Goal: Task Accomplishment & Management: Use online tool/utility

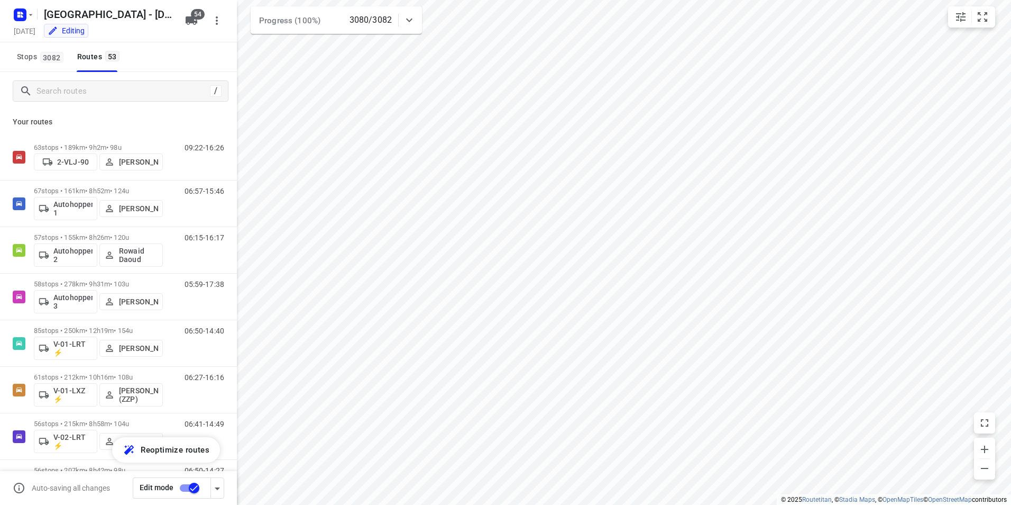
scroll to position [1823, 0]
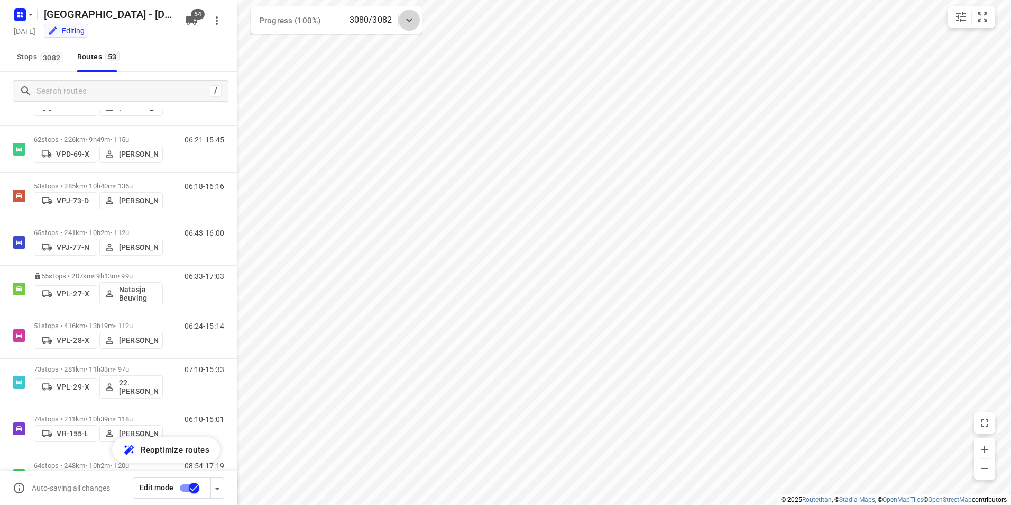
click at [413, 22] on icon at bounding box center [409, 20] width 13 height 13
click at [413, 22] on icon at bounding box center [409, 24] width 13 height 13
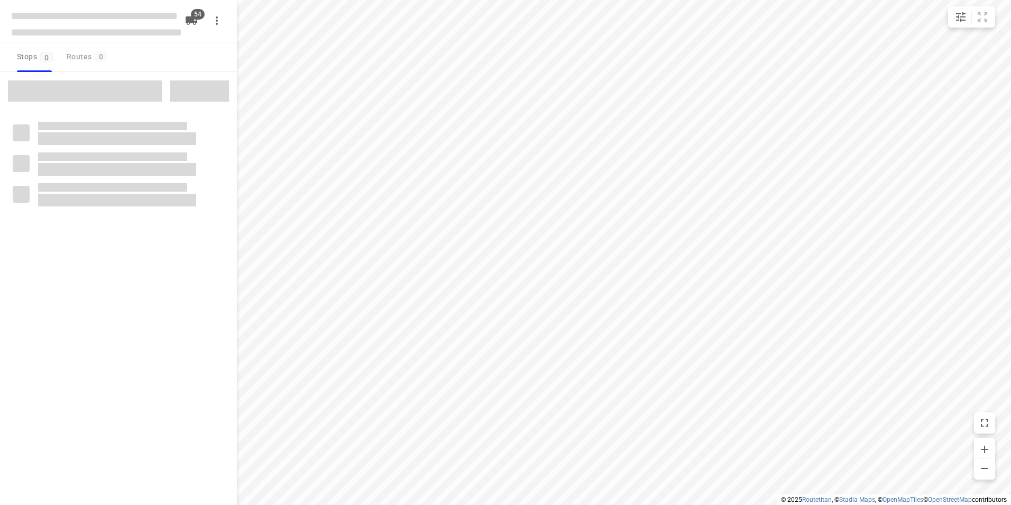
checkbox input "true"
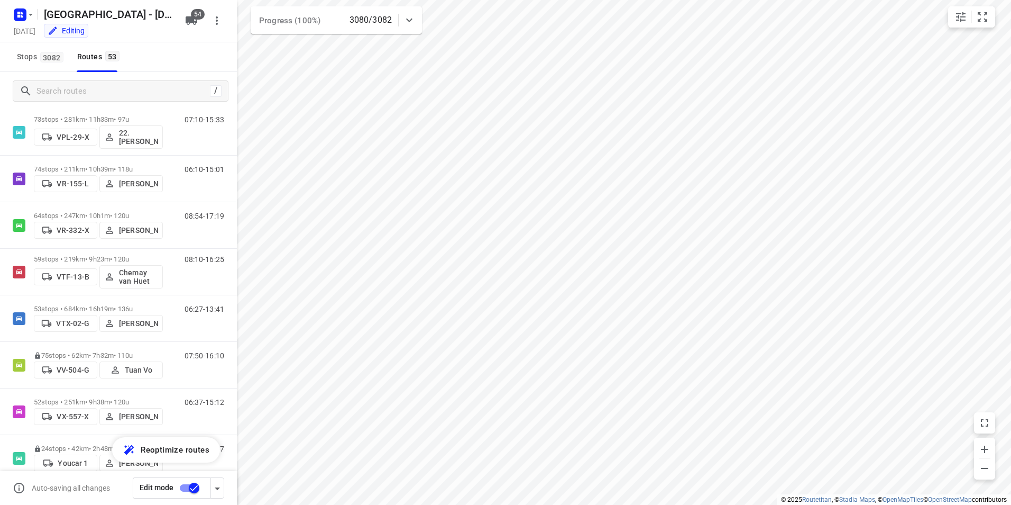
scroll to position [2140, 0]
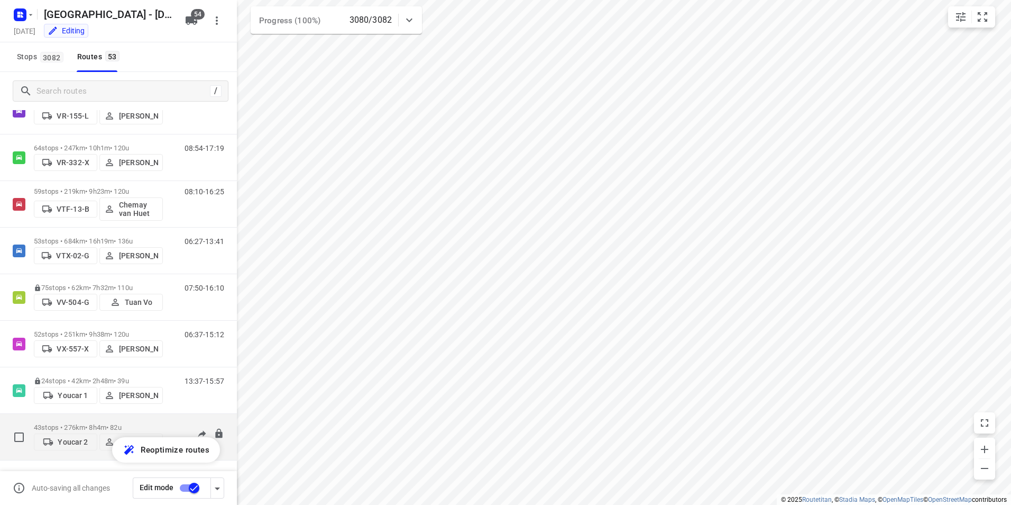
click at [152, 423] on p "43 stops • 276km • 8h4m • 82u" at bounding box center [98, 427] width 129 height 8
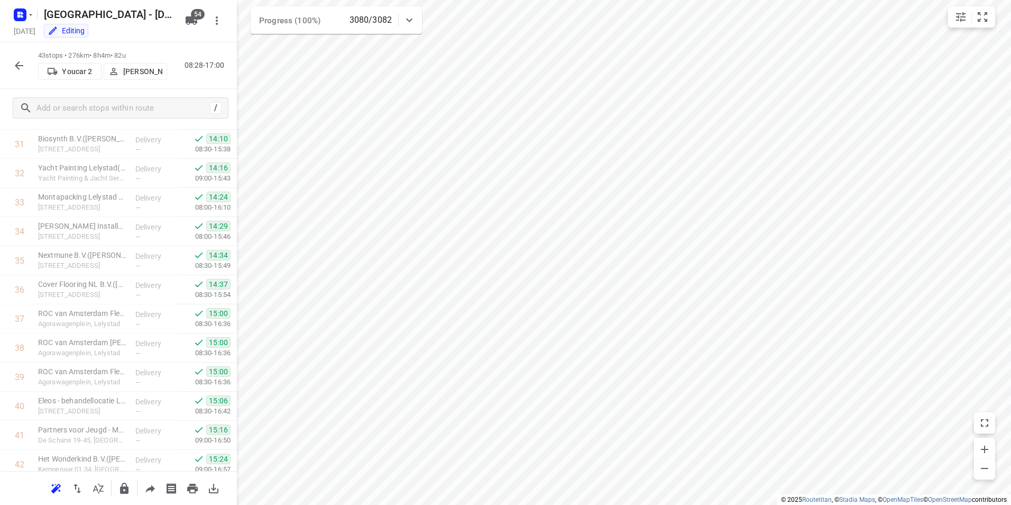
scroll to position [989, 0]
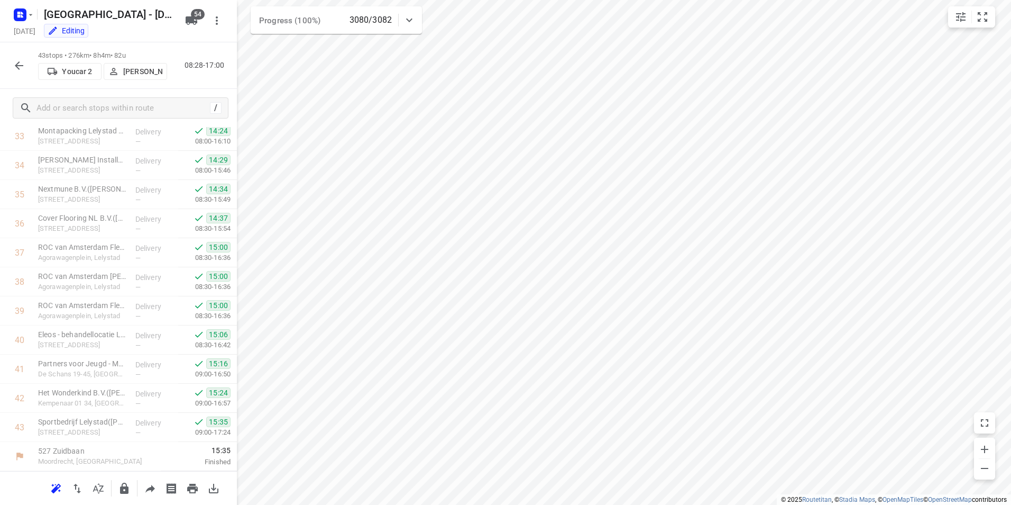
click at [16, 67] on icon "button" at bounding box center [19, 65] width 8 height 8
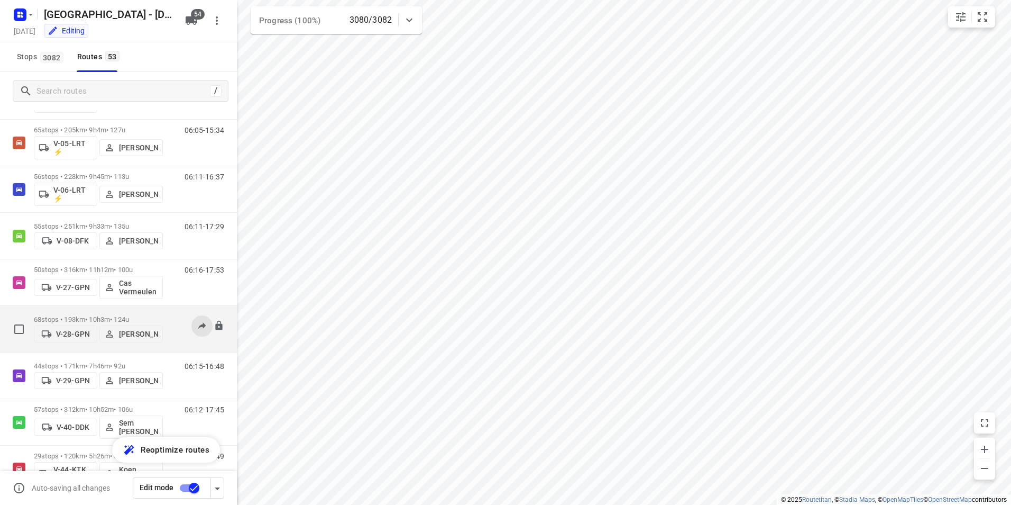
scroll to position [635, 0]
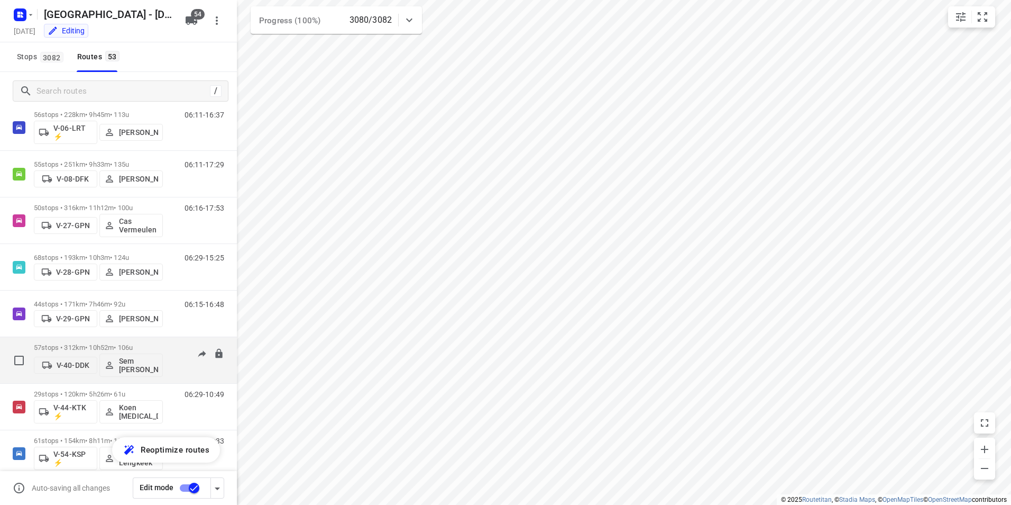
click at [121, 341] on div "57 stops • 312km • 10h52m • 106u V-40-DDK Sem [PERSON_NAME]" at bounding box center [98, 360] width 129 height 44
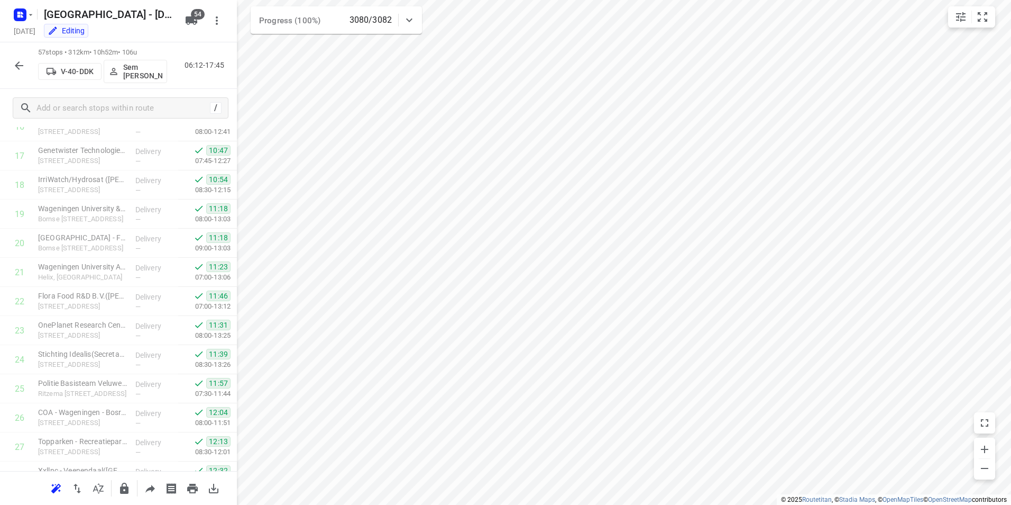
scroll to position [1396, 0]
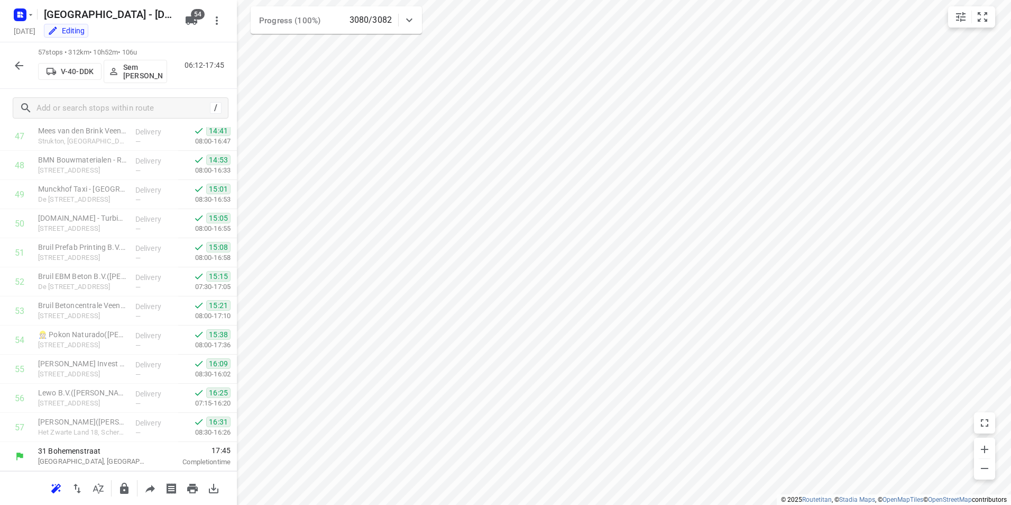
click at [21, 71] on icon "button" at bounding box center [19, 65] width 13 height 13
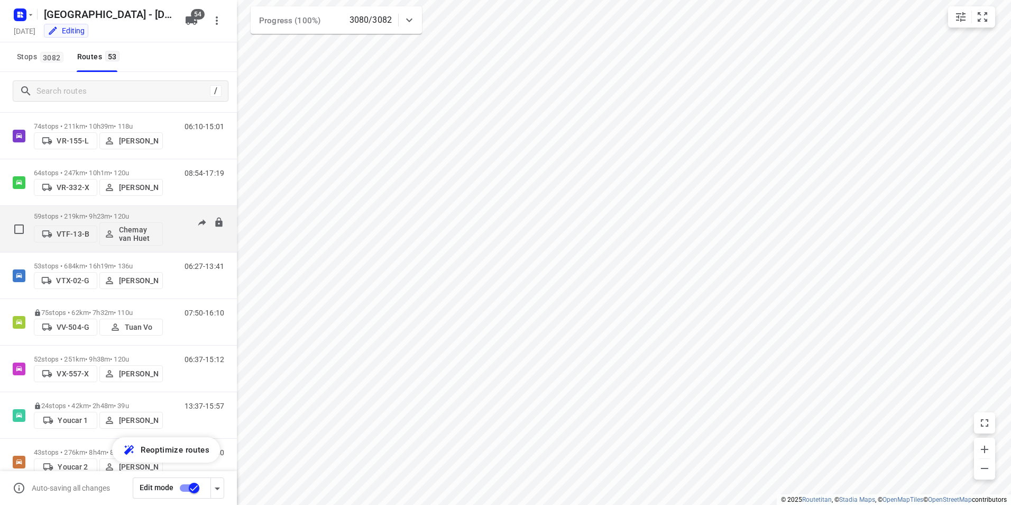
scroll to position [2140, 0]
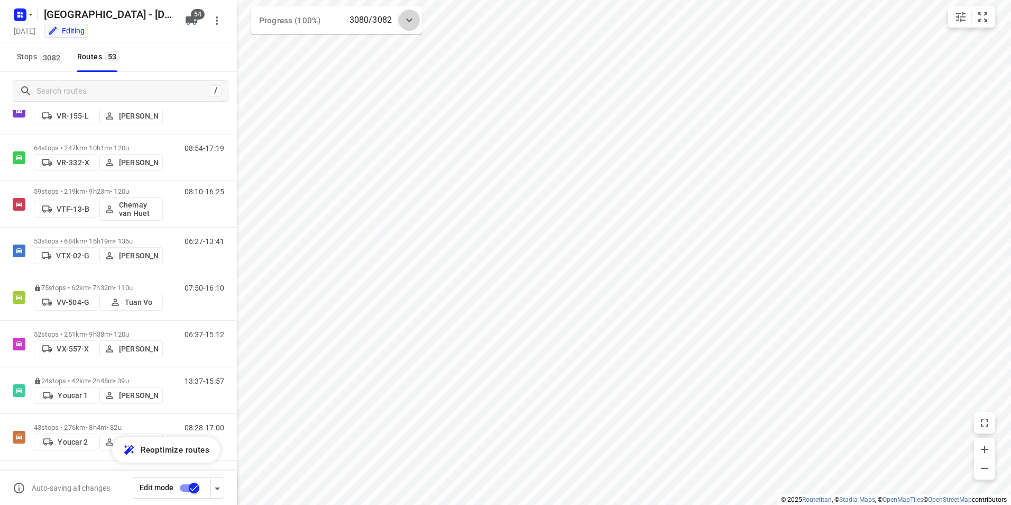
click at [405, 21] on icon at bounding box center [409, 20] width 13 height 13
click at [341, 68] on icon "button" at bounding box center [337, 66] width 10 height 10
click at [187, 43] on div "Stops [STREET_ADDRESS]" at bounding box center [118, 57] width 237 height 30
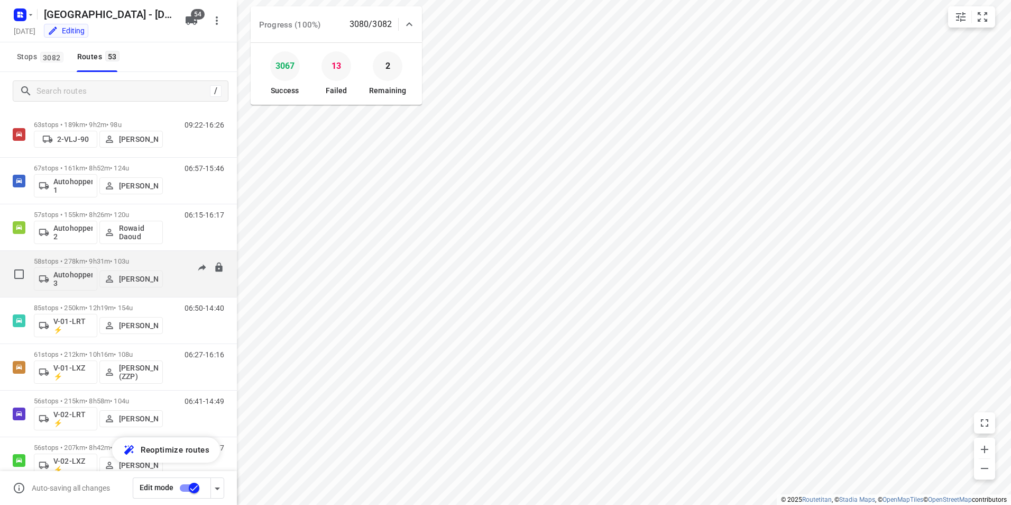
scroll to position [0, 0]
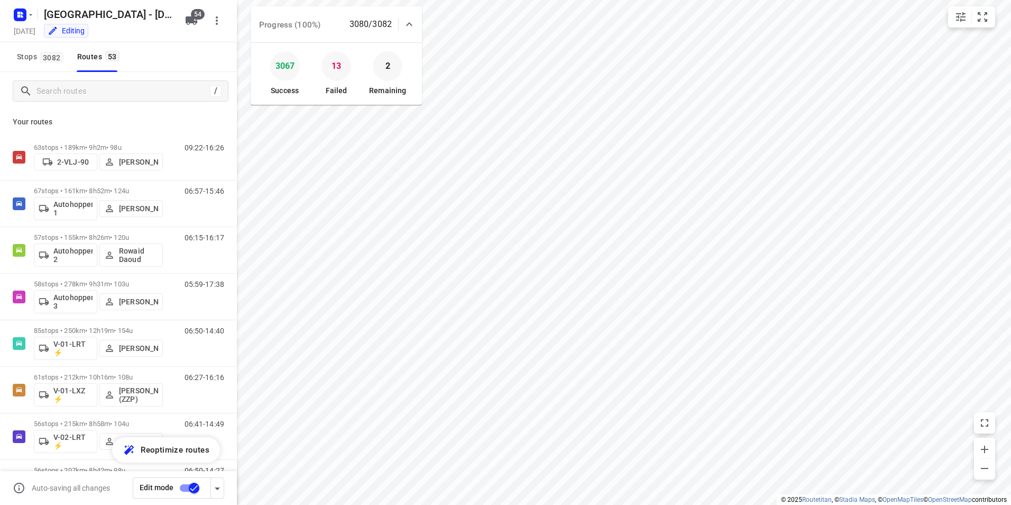
click at [173, 57] on div "Stops [STREET_ADDRESS]" at bounding box center [118, 57] width 237 height 30
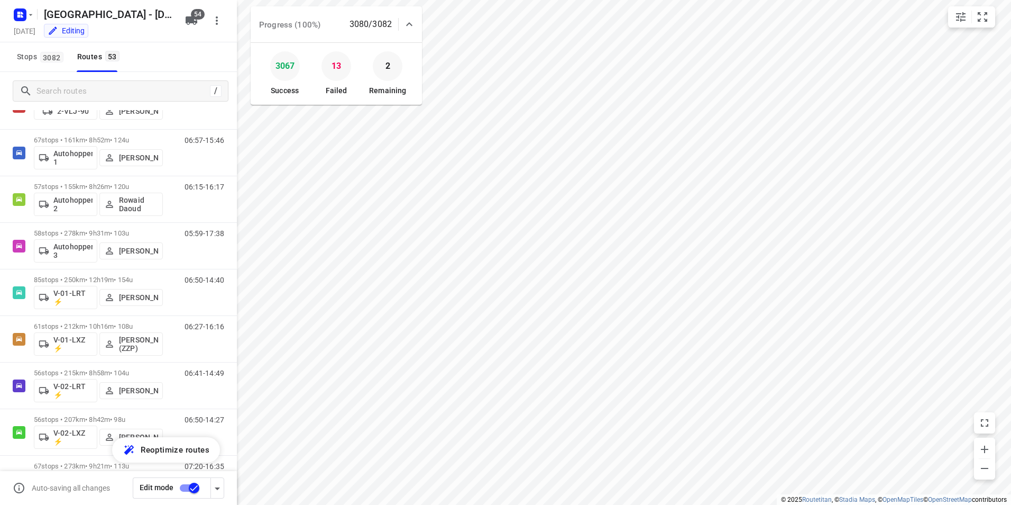
scroll to position [20, 0]
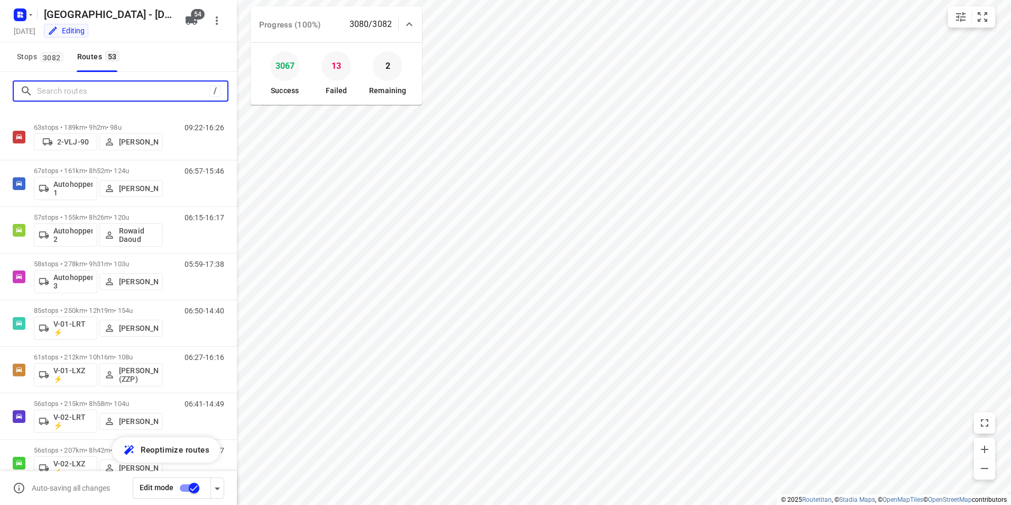
click at [95, 90] on input "Search routes" at bounding box center [123, 91] width 172 height 16
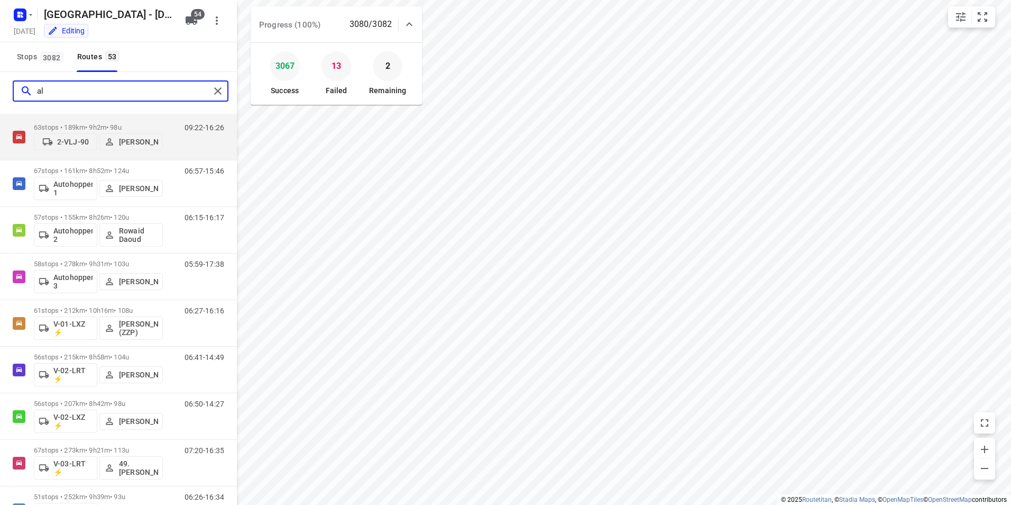
scroll to position [0, 0]
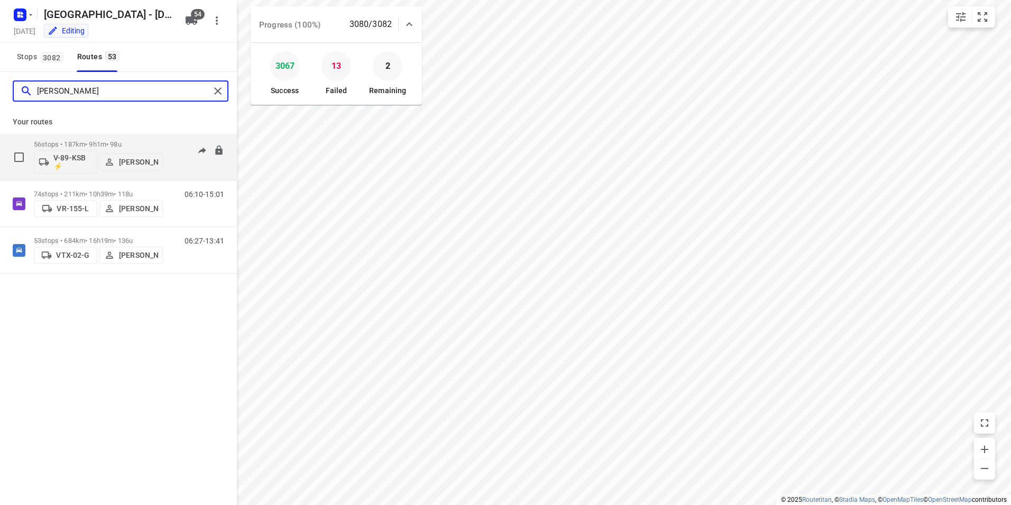
type input "[PERSON_NAME]"
click at [141, 142] on p "56 stops • 187km • 9h1m • 98u" at bounding box center [98, 144] width 129 height 8
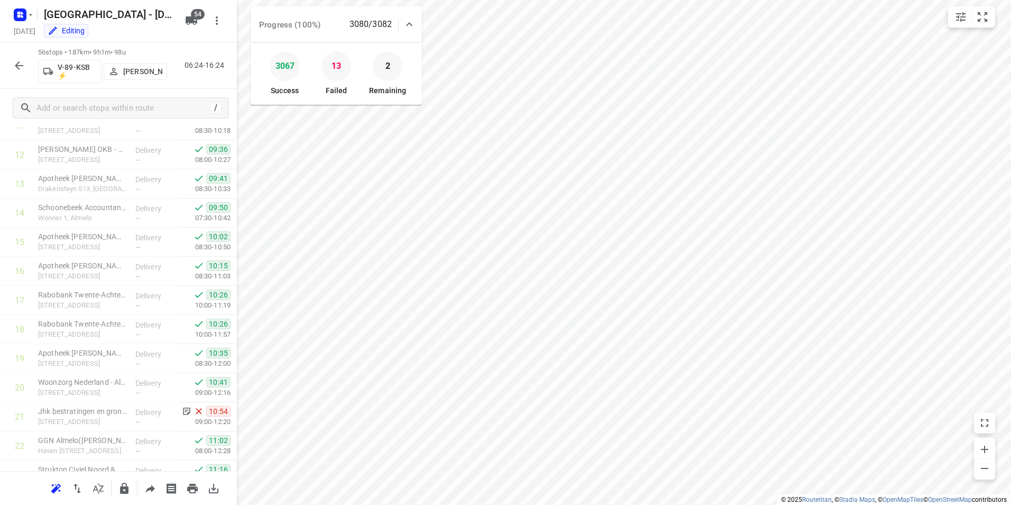
scroll to position [396, 0]
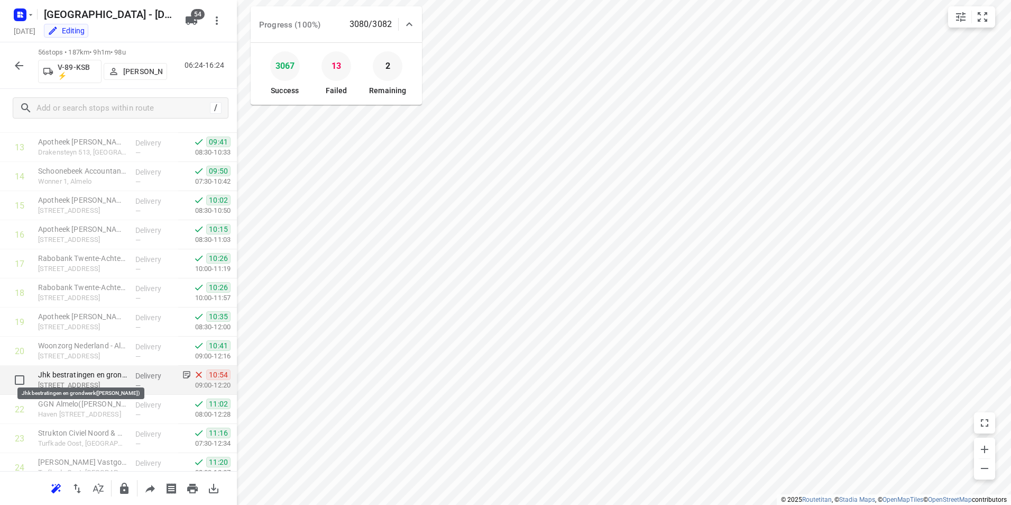
click at [84, 371] on p "Jhk bestratingen en grondwerk([PERSON_NAME])" at bounding box center [82, 374] width 89 height 11
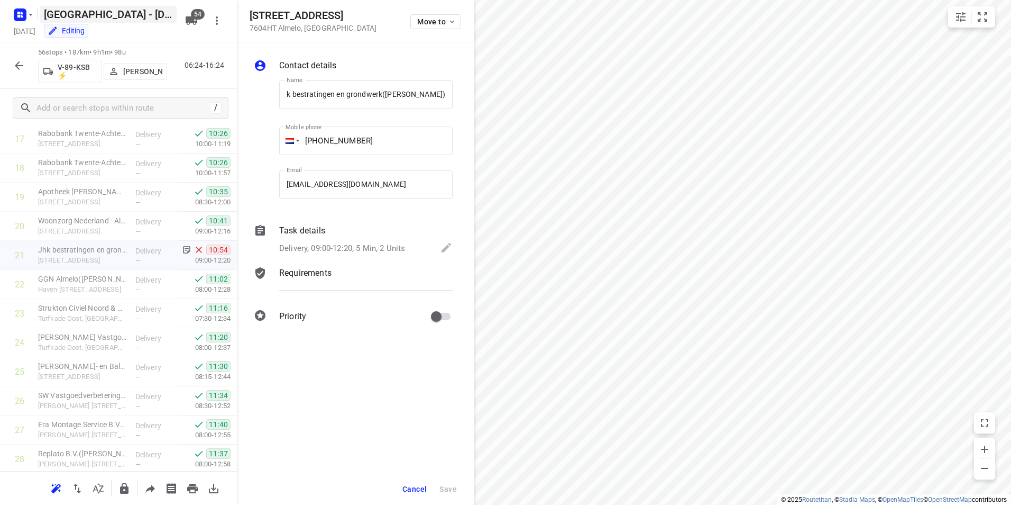
scroll to position [0, 0]
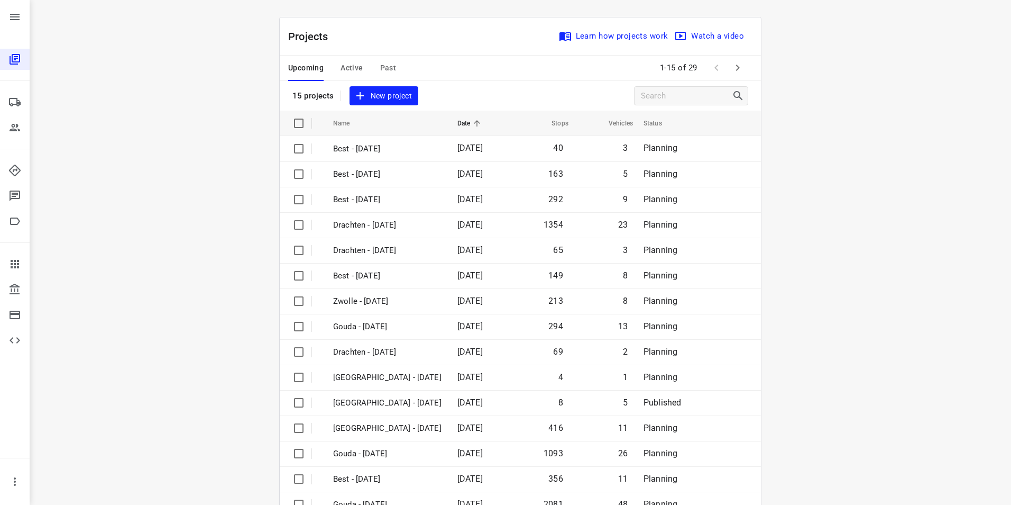
click at [347, 63] on span "Active" at bounding box center [352, 67] width 22 height 13
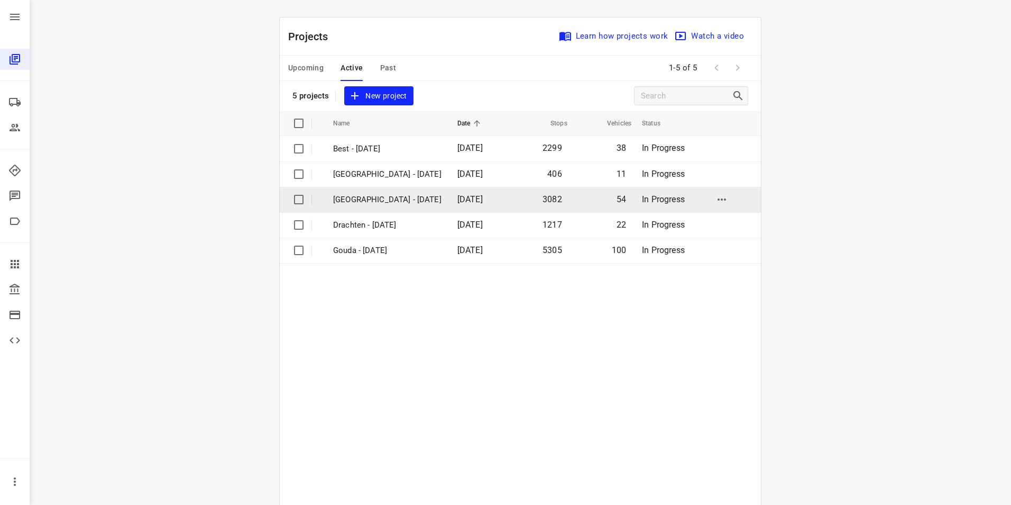
click at [355, 198] on p "[GEOGRAPHIC_DATA] - [DATE]" at bounding box center [387, 200] width 108 height 12
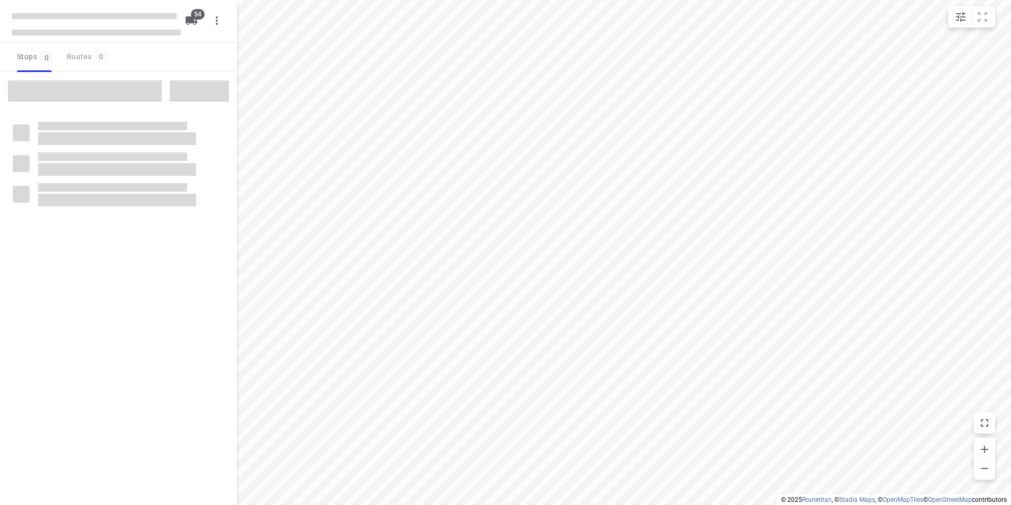
checkbox input "true"
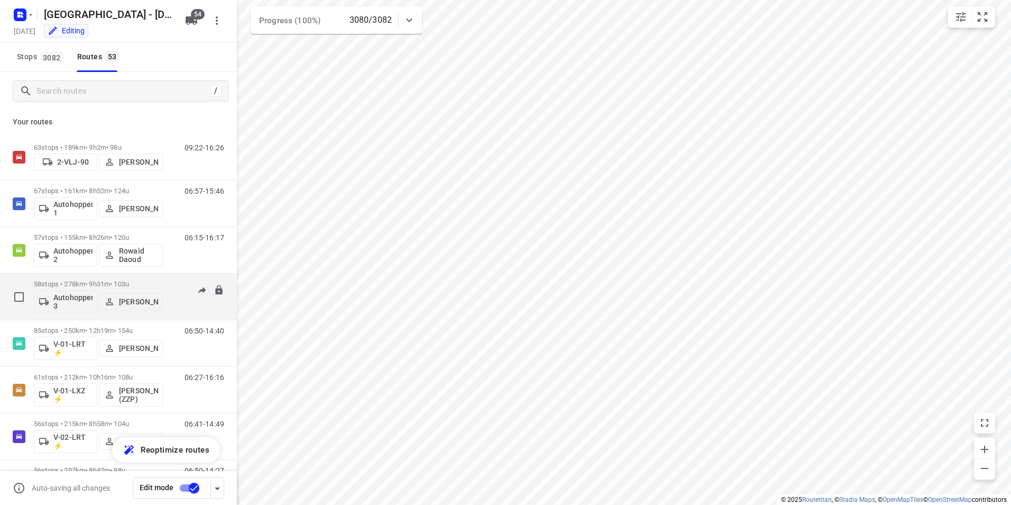
click at [161, 278] on div "58 stops • 278km • 9h31m • 103u Autohopper 3 [PERSON_NAME]" at bounding box center [98, 296] width 129 height 44
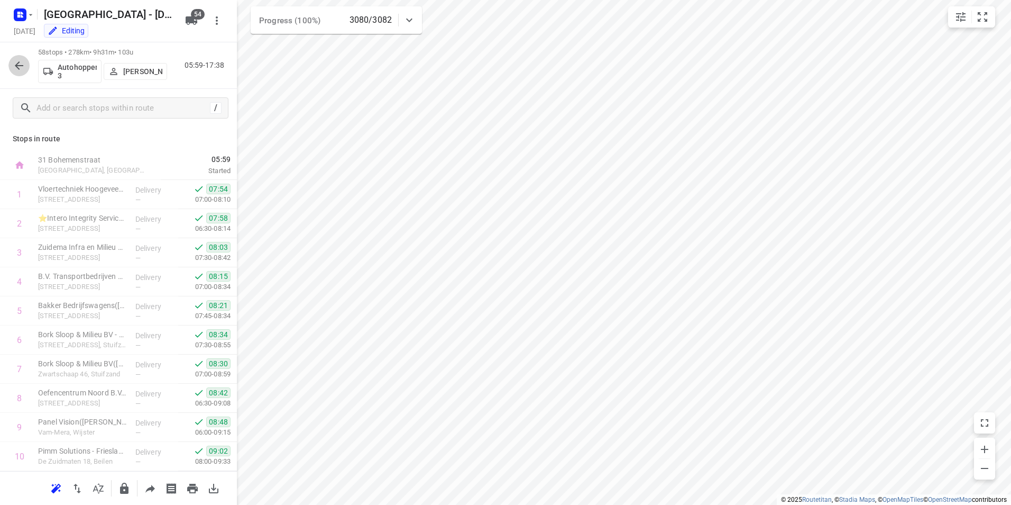
click at [16, 66] on icon "button" at bounding box center [19, 65] width 8 height 8
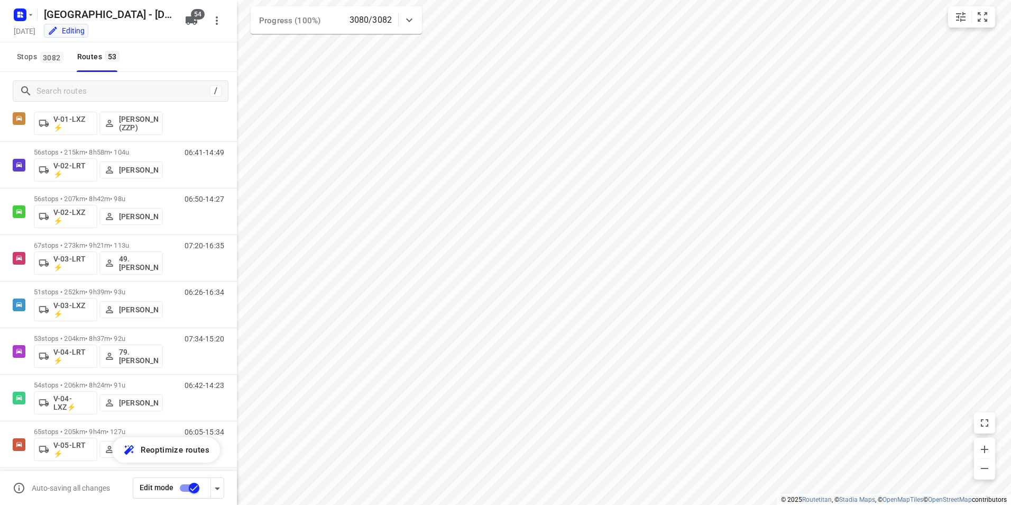
scroll to position [285, 0]
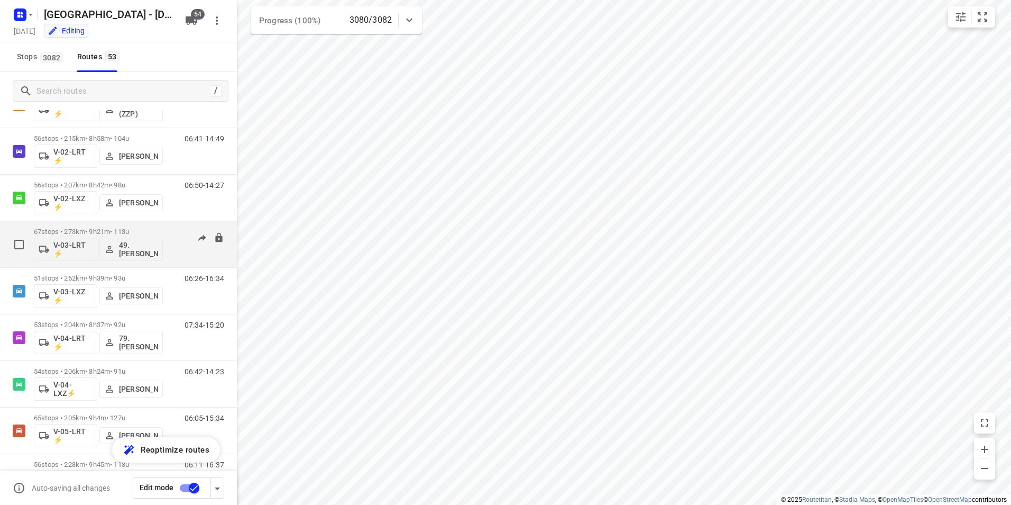
click at [144, 231] on p "67 stops • 273km • 9h21m • 113u" at bounding box center [98, 231] width 129 height 8
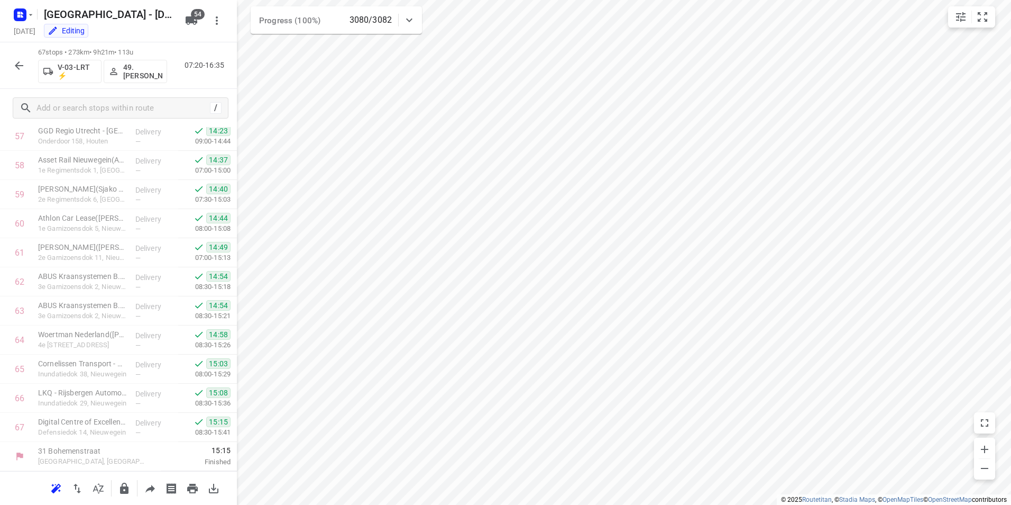
scroll to position [0, 0]
click at [18, 69] on icon "button" at bounding box center [19, 65] width 13 height 13
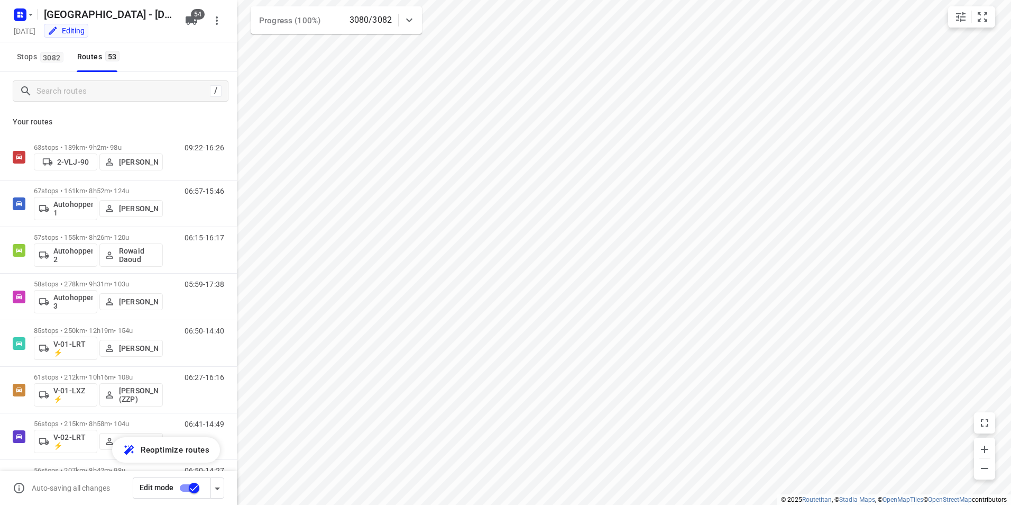
click at [149, 32] on div "Editing" at bounding box center [110, 32] width 141 height 12
